Goal: Task Accomplishment & Management: Use online tool/utility

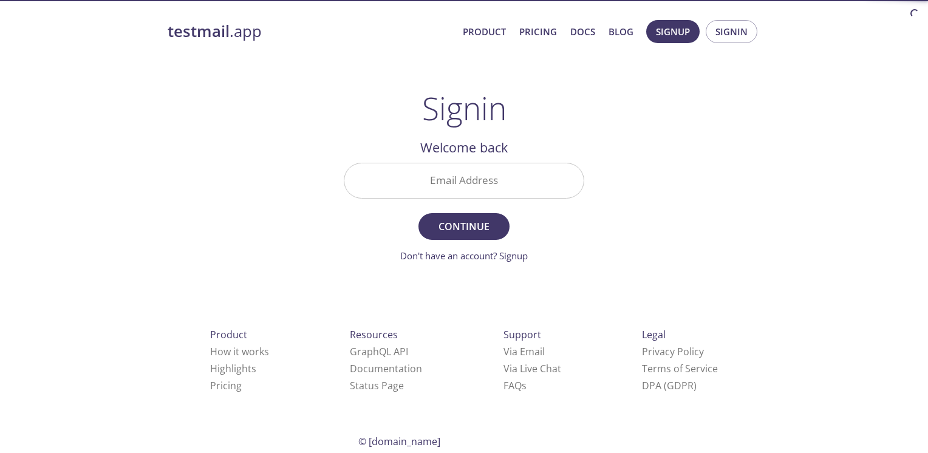
drag, startPoint x: 0, startPoint y: 0, endPoint x: 443, endPoint y: 186, distance: 480.0
click at [443, 186] on input "Email Address" at bounding box center [463, 180] width 239 height 35
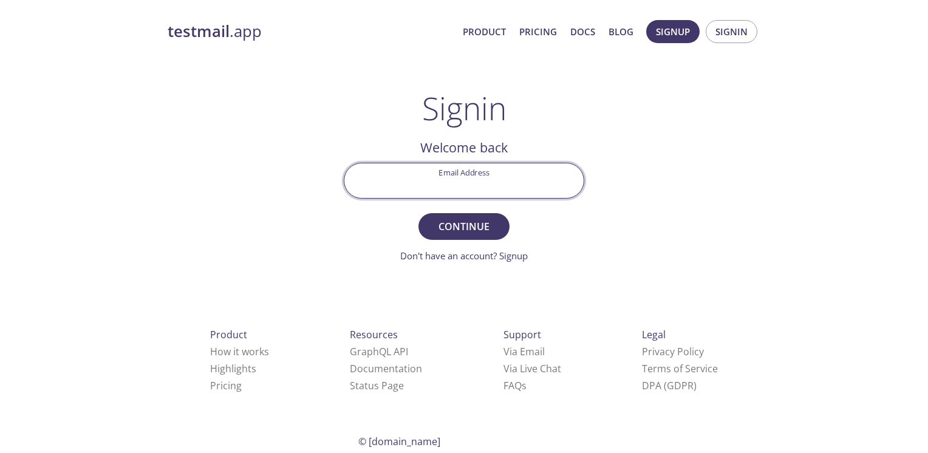
type input "[EMAIL_ADDRESS][DOMAIN_NAME]"
click at [464, 234] on span "Continue" at bounding box center [464, 226] width 64 height 17
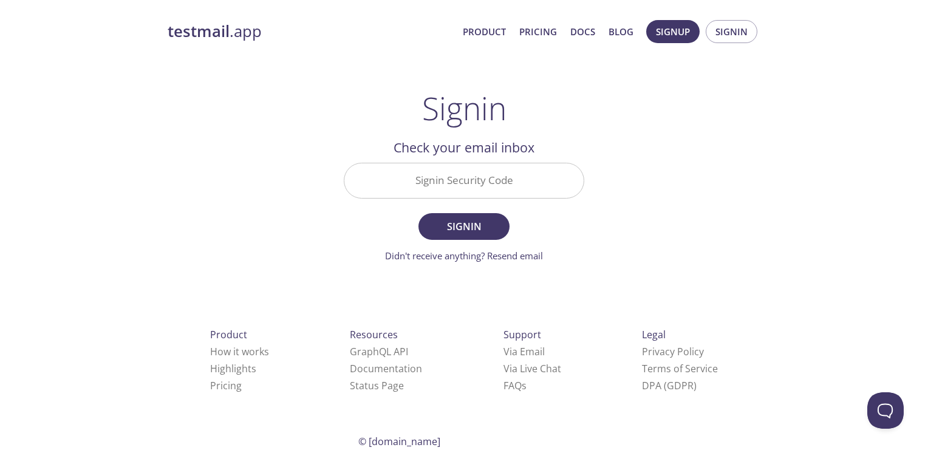
click at [454, 176] on input "Signin Security Code" at bounding box center [463, 180] width 239 height 35
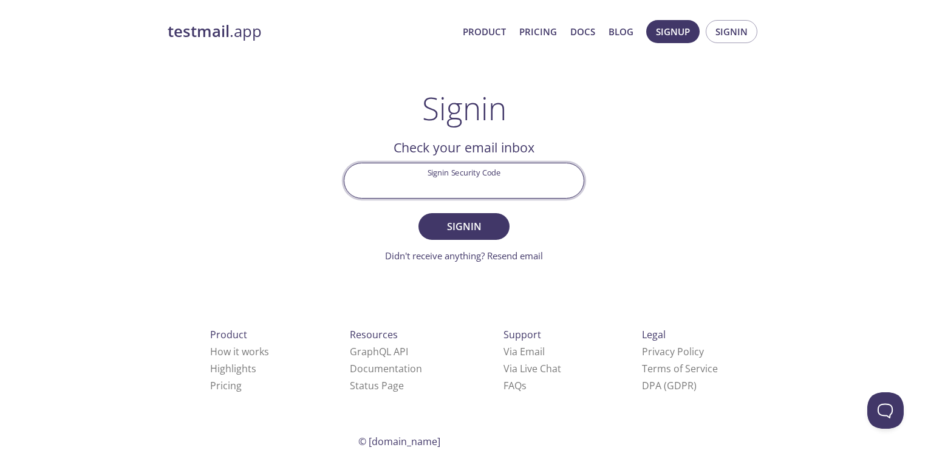
paste input "LL3M6AA"
type input "LL3M6AA"
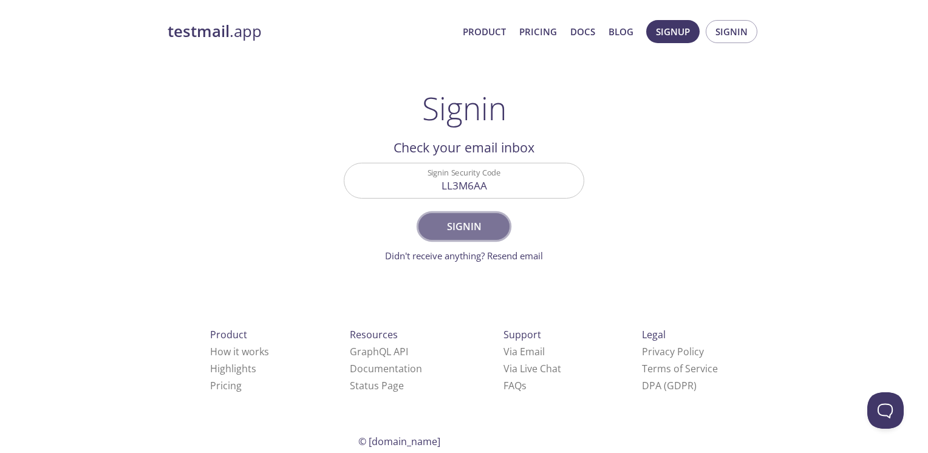
click at [457, 230] on span "Signin" at bounding box center [464, 226] width 64 height 17
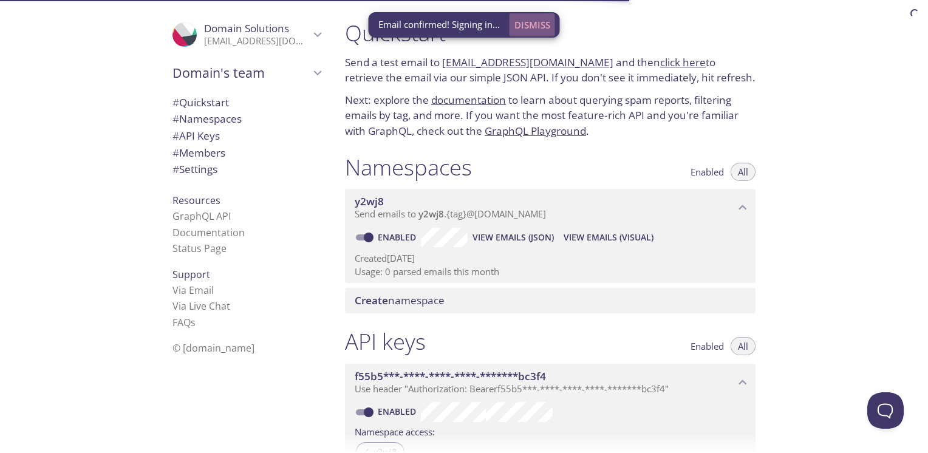
click at [544, 28] on span "Dismiss" at bounding box center [532, 25] width 36 height 16
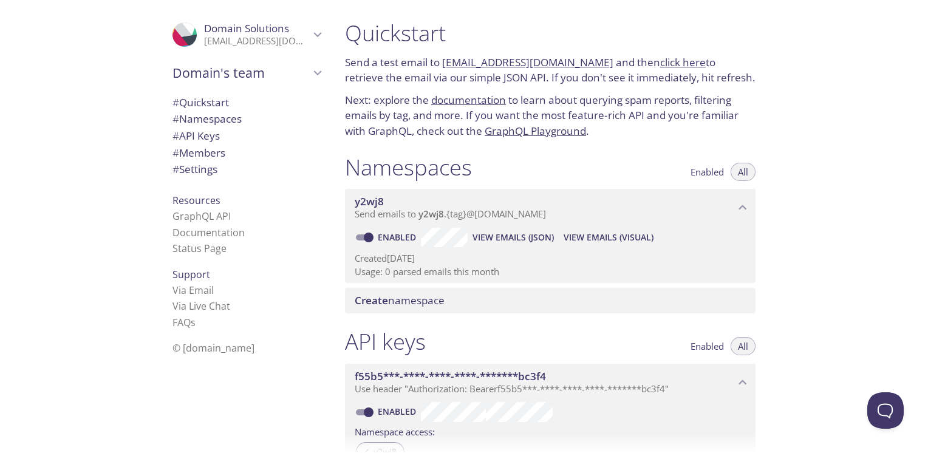
click at [216, 120] on span "# Namespaces" at bounding box center [206, 119] width 69 height 14
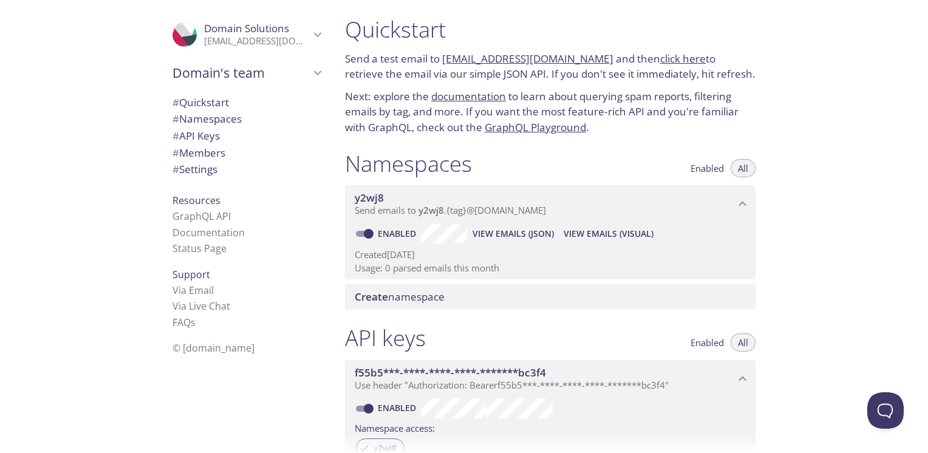
drag, startPoint x: 146, startPoint y: 96, endPoint x: 242, endPoint y: 174, distance: 123.5
click at [242, 174] on div ".cls-1 { fill: #6d5ca8; } .cls-2 { fill: #3fc191; } .cls-3 { fill: #3b4752; } .…" at bounding box center [244, 226] width 182 height 453
drag, startPoint x: 337, startPoint y: 298, endPoint x: 452, endPoint y: 298, distance: 114.8
click at [452, 298] on div "Namespaces Enabled All y2wj8 Send emails to y2wj8 . {tag} @inbox.testmail.app E…" at bounding box center [550, 230] width 430 height 175
drag, startPoint x: 342, startPoint y: 158, endPoint x: 446, endPoint y: 168, distance: 104.3
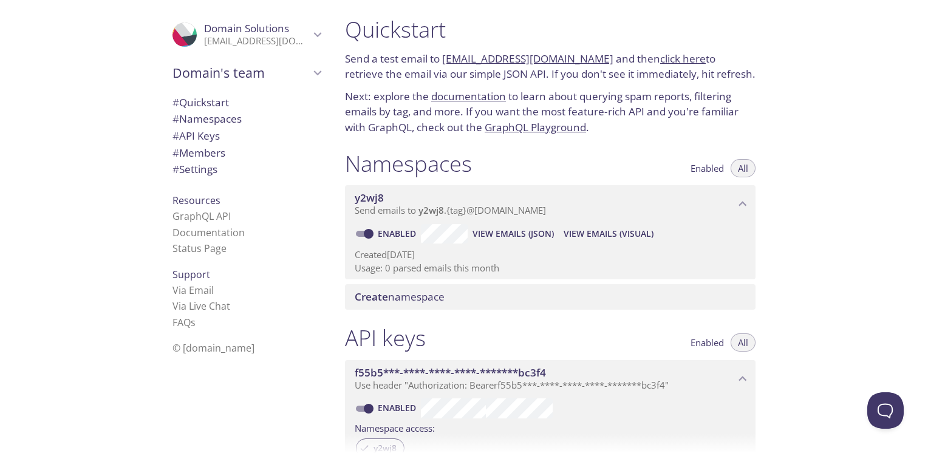
click at [445, 169] on div "Namespaces Enabled All y2wj8 Send emails to y2wj8 . {tag} @inbox.testmail.app E…" at bounding box center [550, 230] width 430 height 175
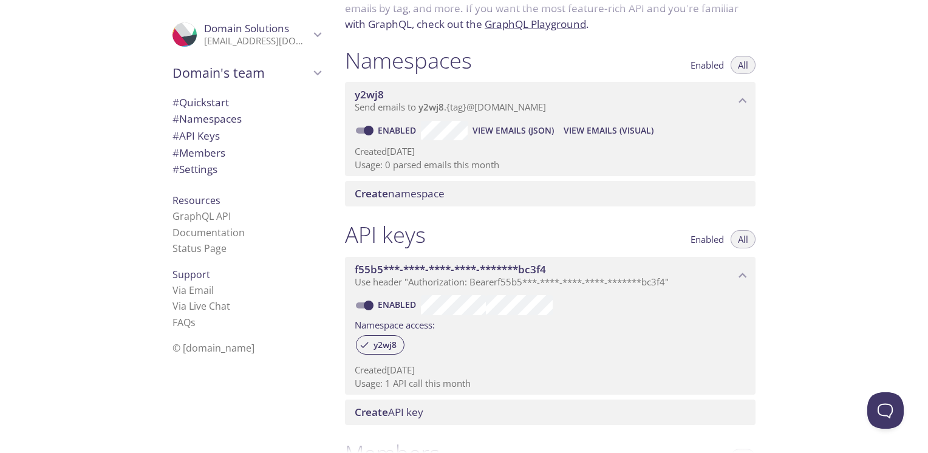
scroll to position [0, 0]
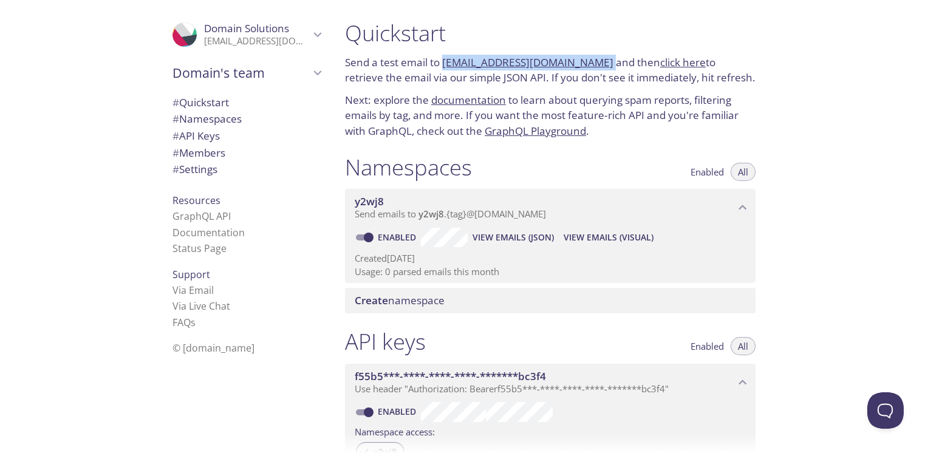
drag, startPoint x: 442, startPoint y: 58, endPoint x: 593, endPoint y: 60, distance: 151.2
click at [593, 60] on p "Send a test email to [EMAIL_ADDRESS][DOMAIN_NAME] and then click here to retrie…" at bounding box center [550, 70] width 410 height 31
click at [542, 23] on h1 "Quickstart" at bounding box center [550, 32] width 410 height 27
click at [486, 18] on div at bounding box center [464, 9] width 928 height 19
drag, startPoint x: 443, startPoint y: 52, endPoint x: 588, endPoint y: 52, distance: 145.1
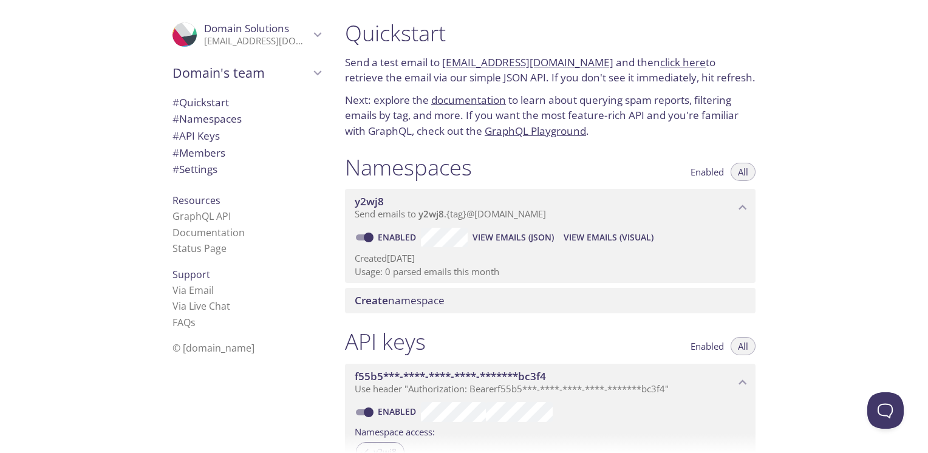
click at [588, 52] on div "Quickstart Send a test email to y2wj8.test@inbox.testmail.app and then click he…" at bounding box center [550, 79] width 430 height 134
copy link "[EMAIL_ADDRESS][DOMAIN_NAME]"
click at [661, 66] on link "click here" at bounding box center [683, 62] width 46 height 14
drag, startPoint x: 442, startPoint y: 55, endPoint x: 589, endPoint y: 57, distance: 147.0
click at [589, 57] on p "Send a test email to [EMAIL_ADDRESS][DOMAIN_NAME] and then click here to retrie…" at bounding box center [550, 70] width 410 height 31
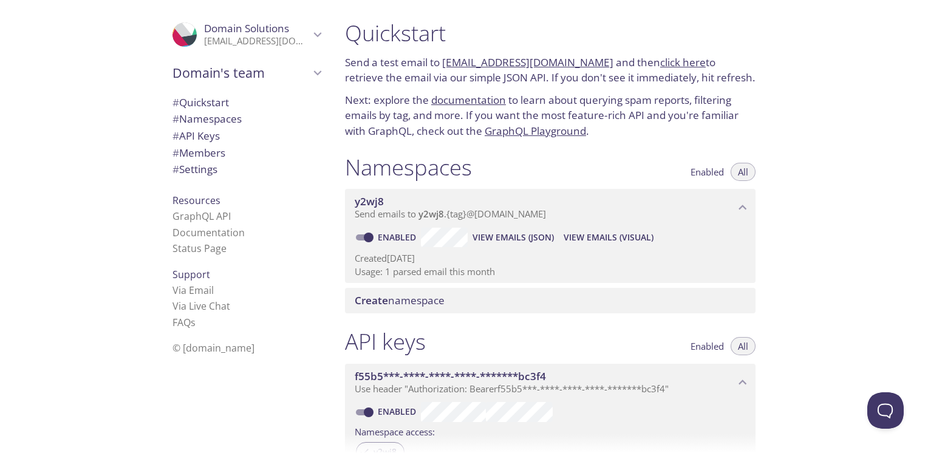
copy link "[EMAIL_ADDRESS][DOMAIN_NAME]"
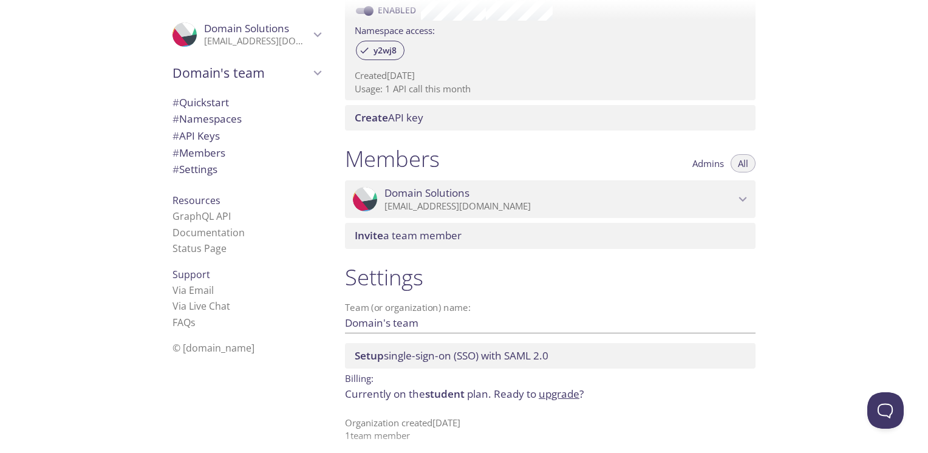
scroll to position [410, 0]
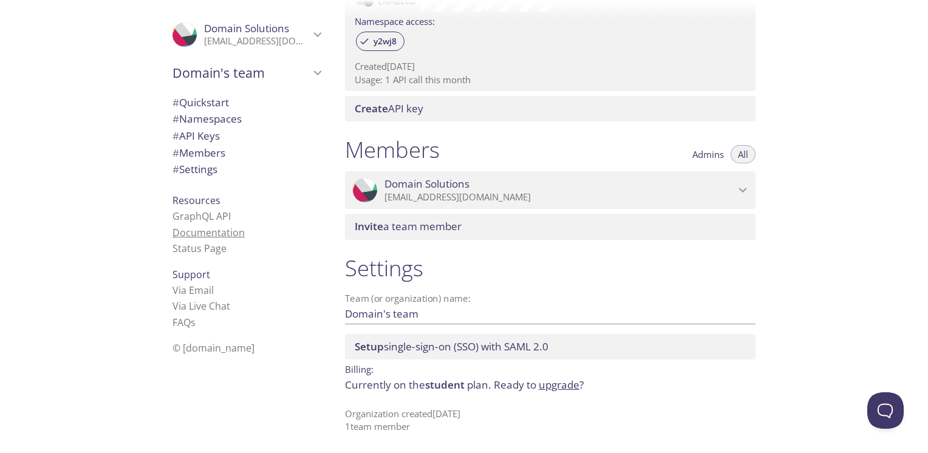
click at [202, 232] on link "Documentation" at bounding box center [208, 232] width 72 height 13
